Goal: Transaction & Acquisition: Book appointment/travel/reservation

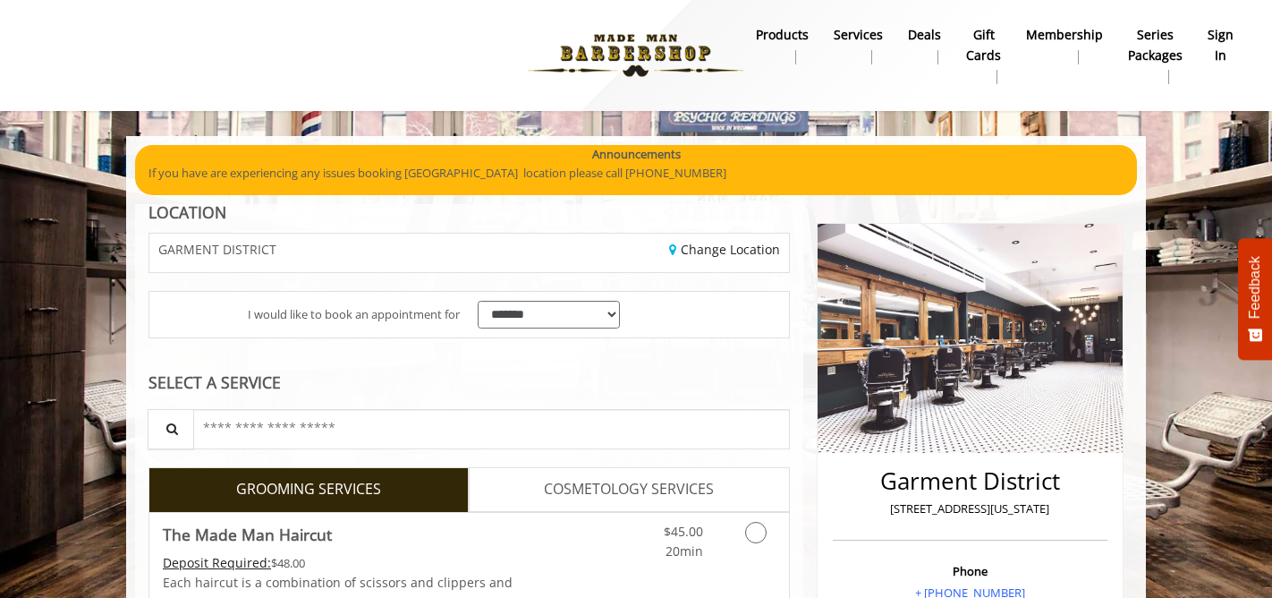
click at [1217, 36] on b "sign in" at bounding box center [1221, 45] width 26 height 40
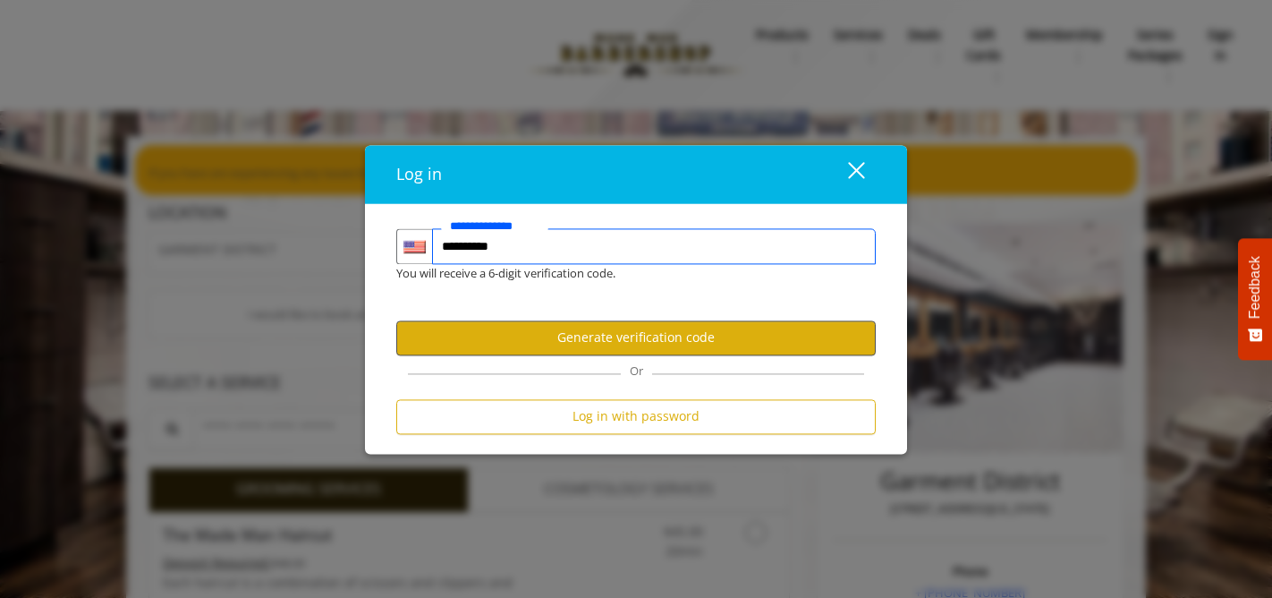
type input "**********"
click at [684, 340] on button "Generate verification code" at bounding box center [635, 337] width 479 height 35
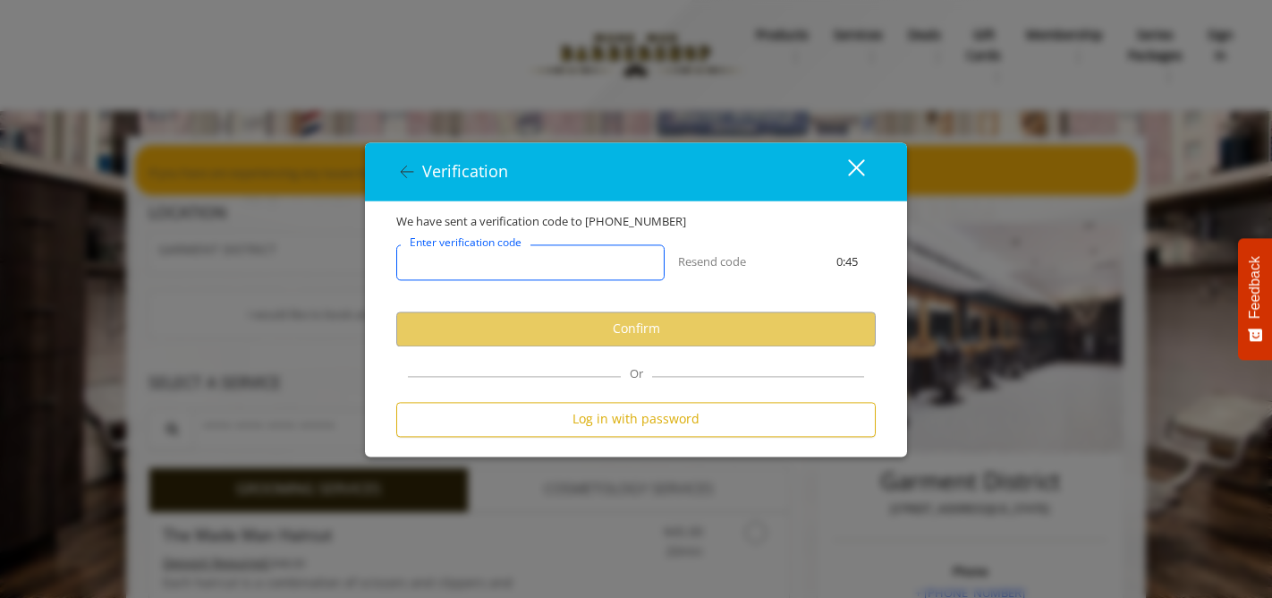
click at [623, 260] on input "Enter verification code" at bounding box center [530, 262] width 268 height 36
paste input "******"
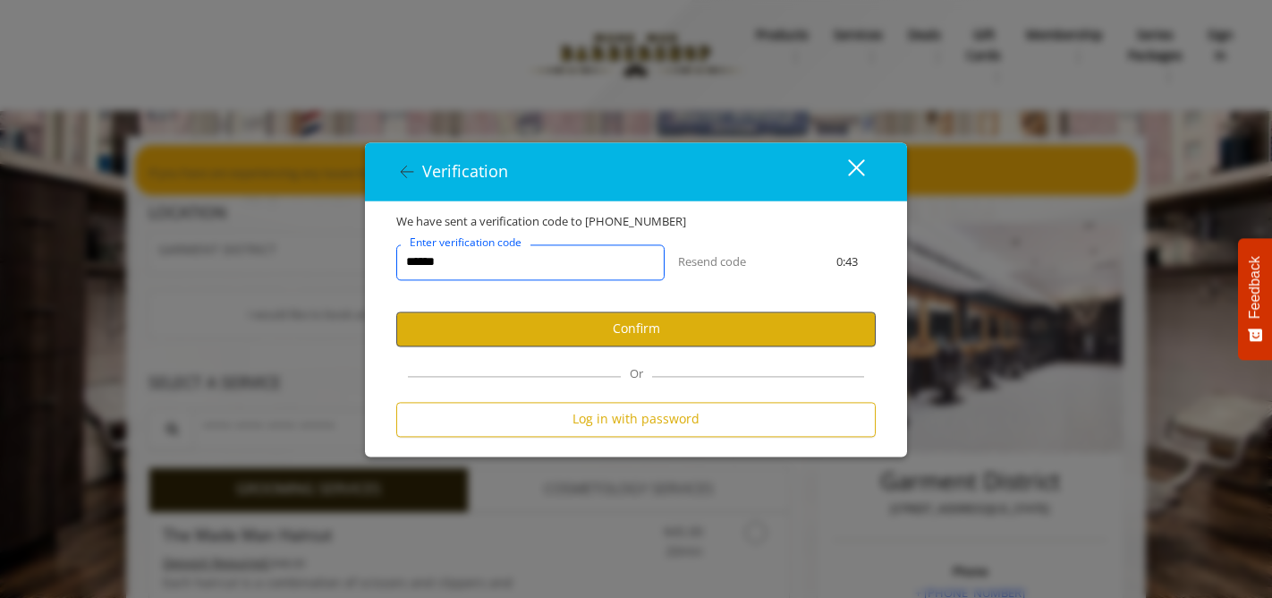
type input "******"
click at [613, 340] on button "Confirm" at bounding box center [635, 328] width 479 height 35
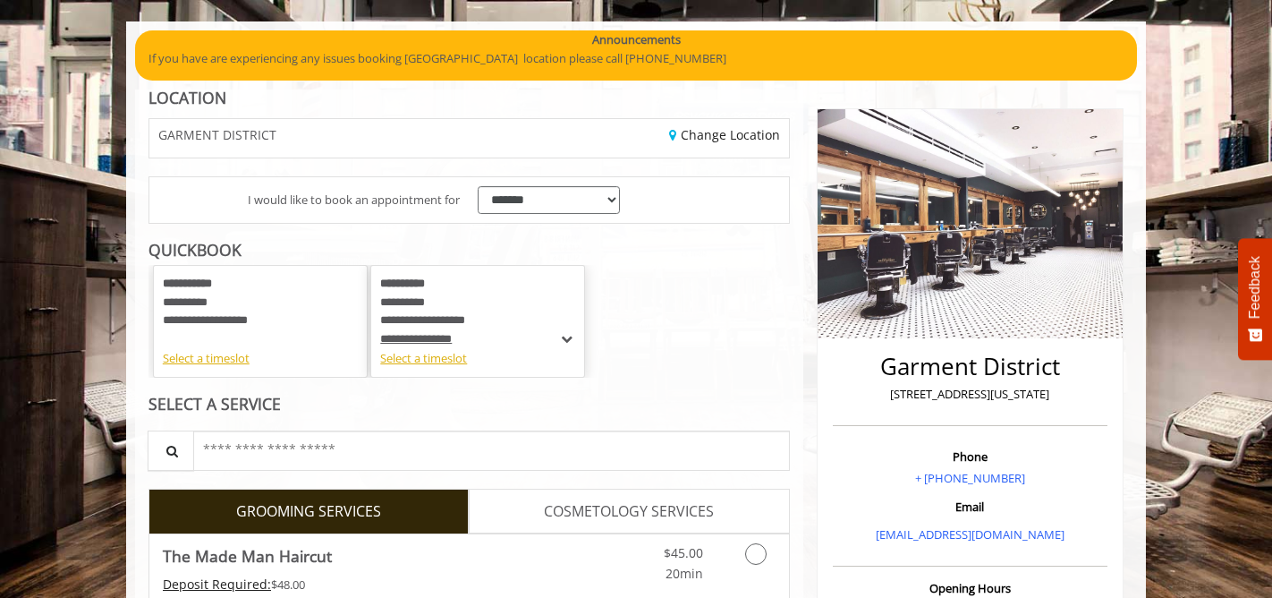
scroll to position [115, 0]
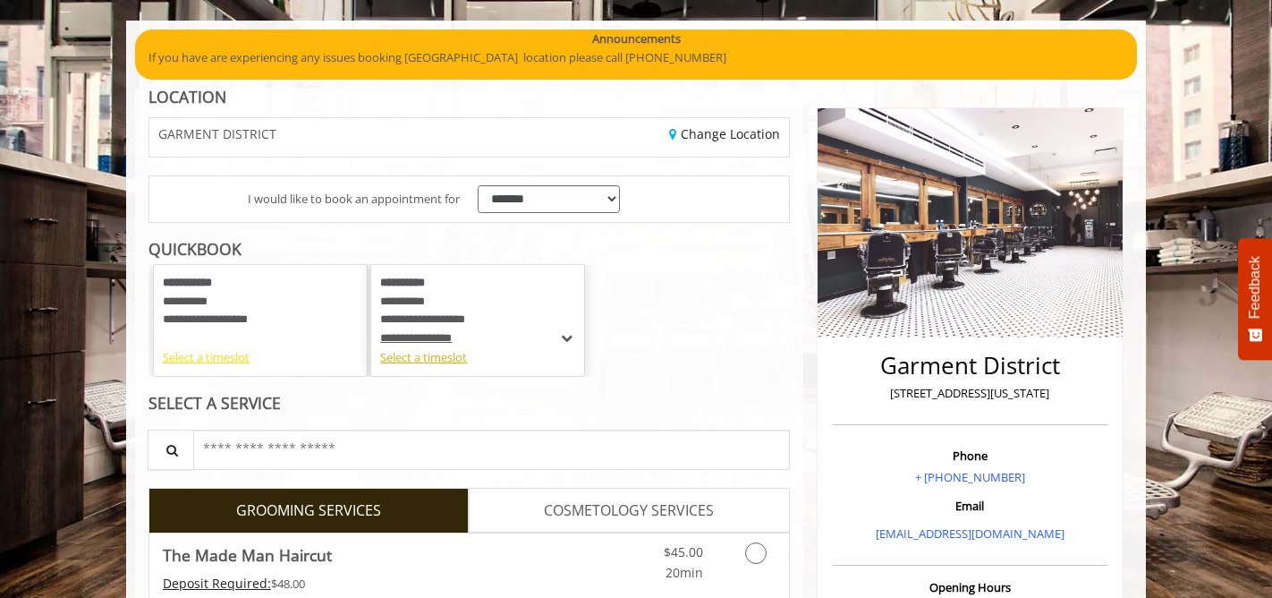
click at [221, 359] on div "Select a timeslot" at bounding box center [260, 357] width 195 height 19
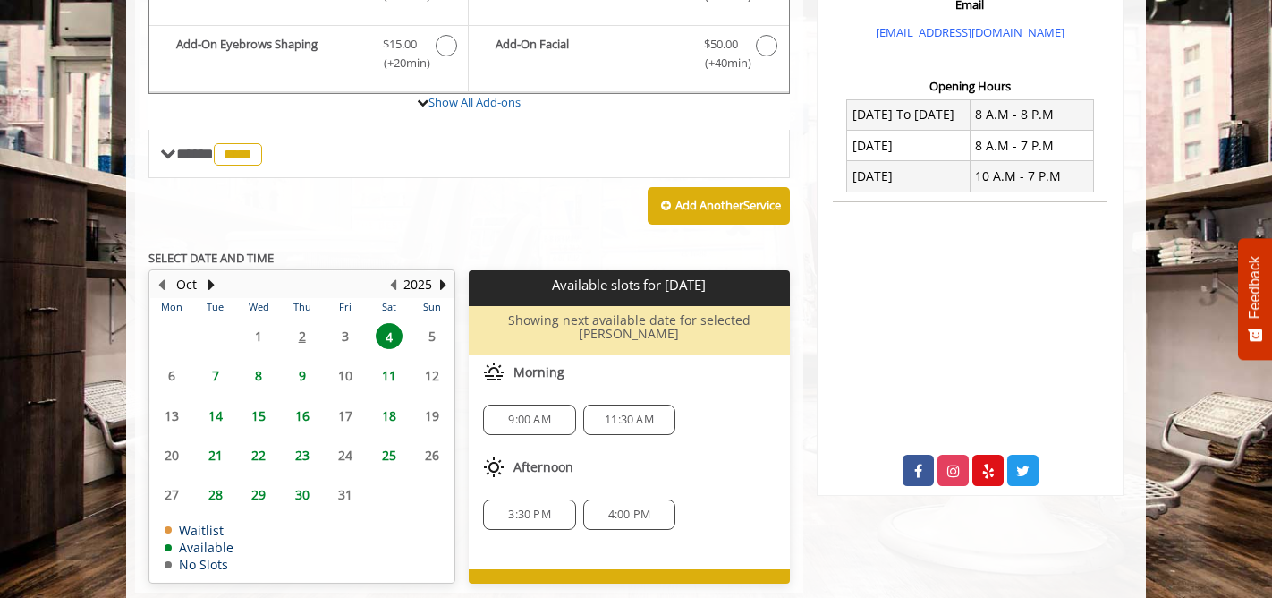
scroll to position [625, 0]
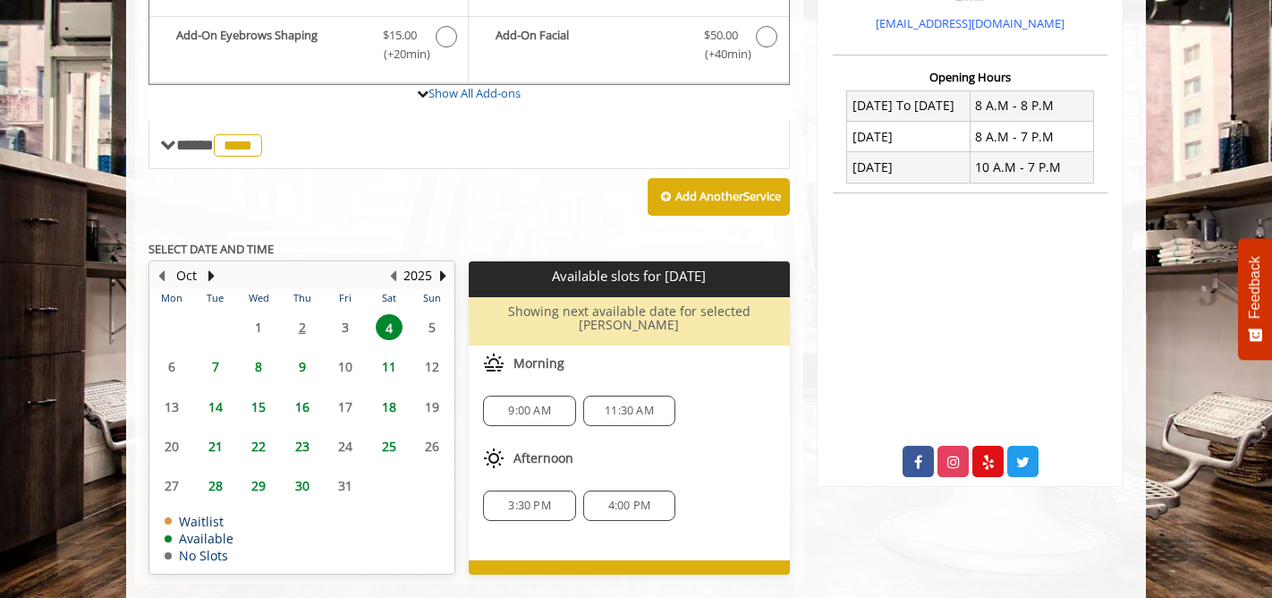
click at [209, 361] on span "7" at bounding box center [215, 366] width 27 height 26
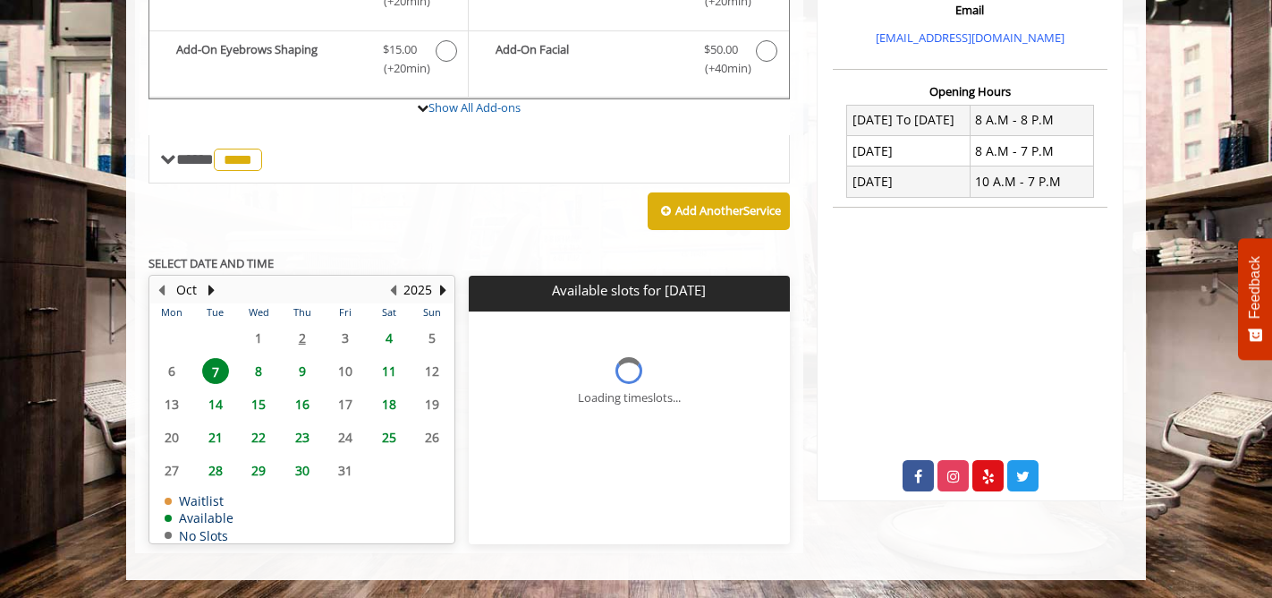
scroll to position [610, 0]
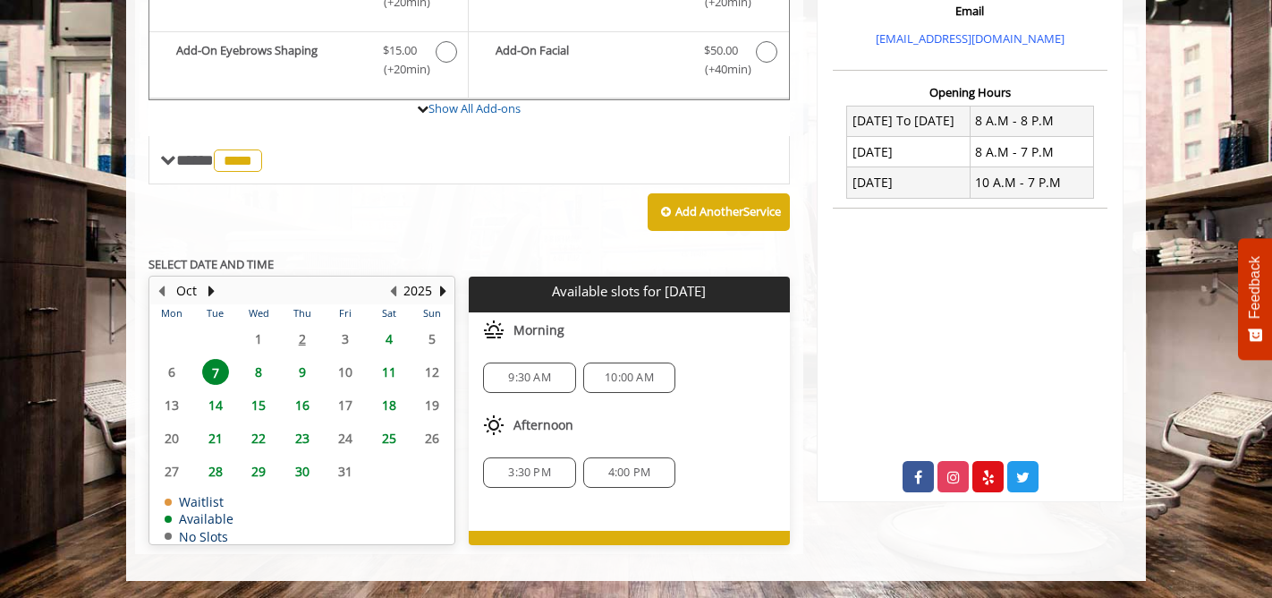
click at [262, 370] on span "8" at bounding box center [258, 372] width 27 height 26
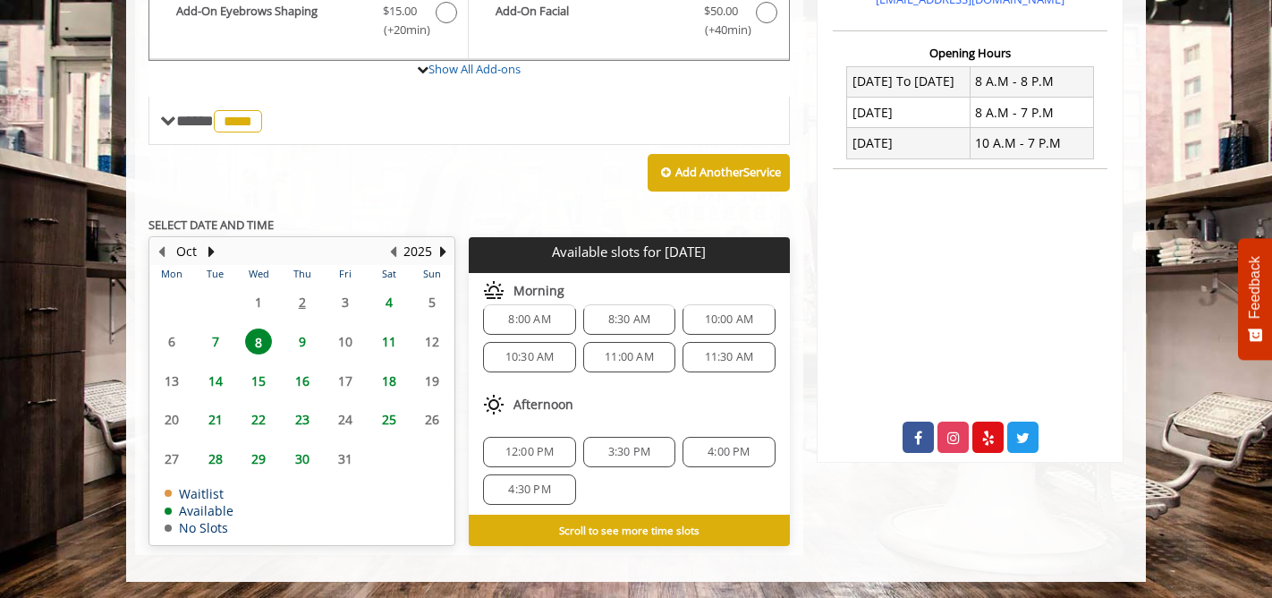
scroll to position [0, 0]
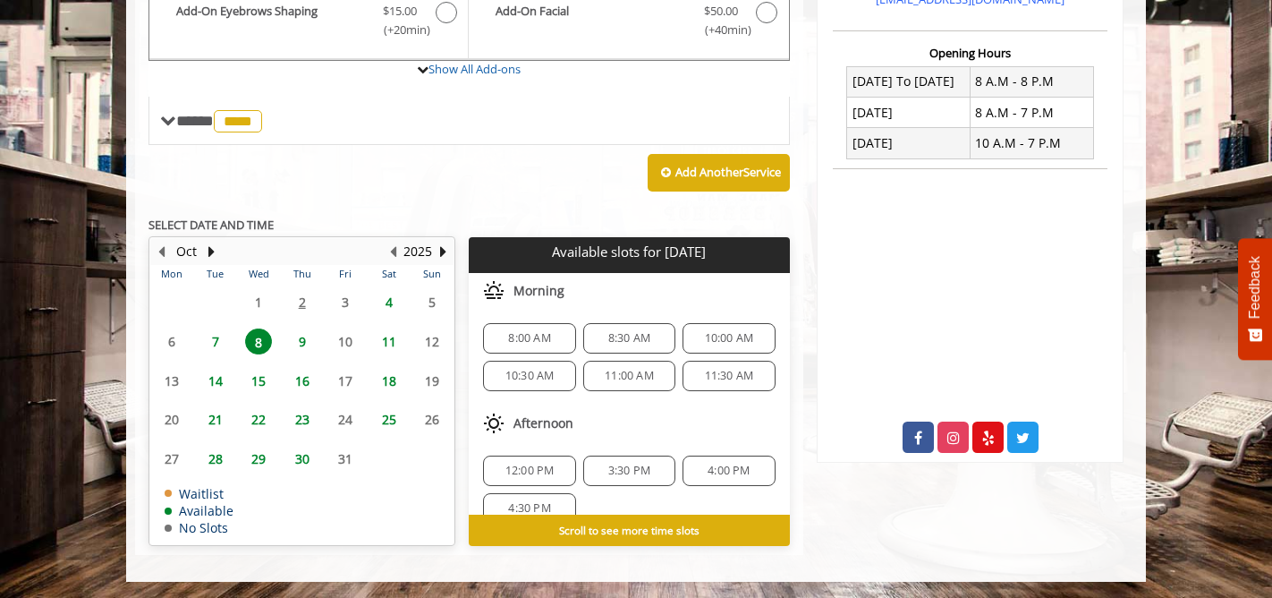
click at [216, 337] on span "7" at bounding box center [215, 341] width 27 height 26
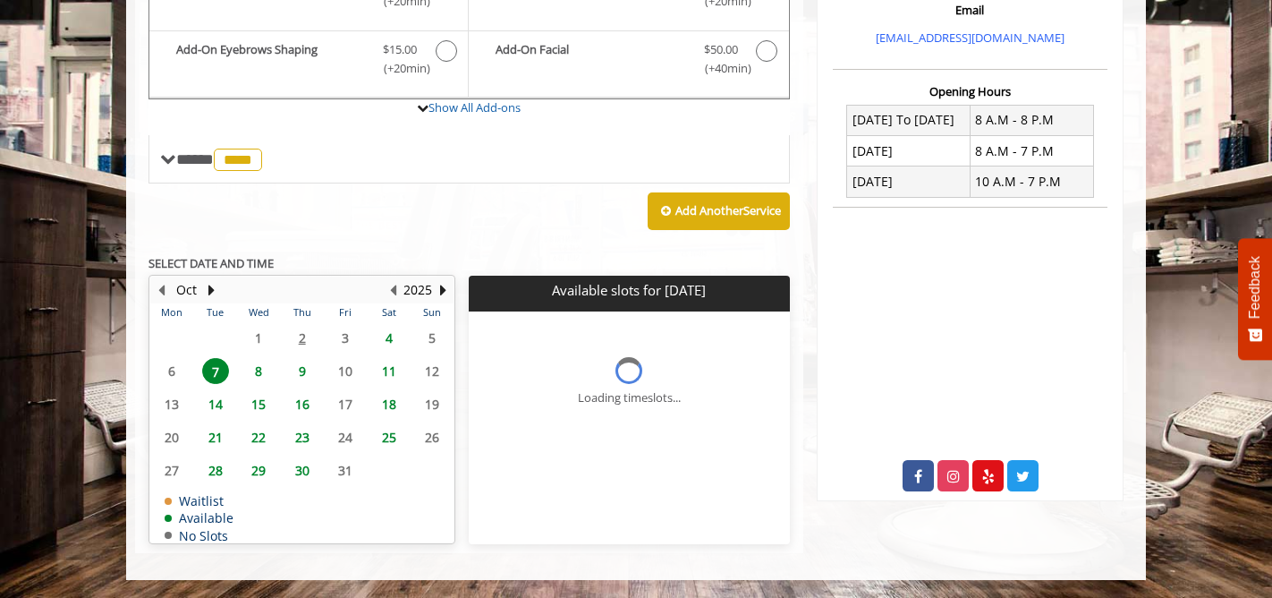
scroll to position [610, 0]
